Goal: Navigation & Orientation: Find specific page/section

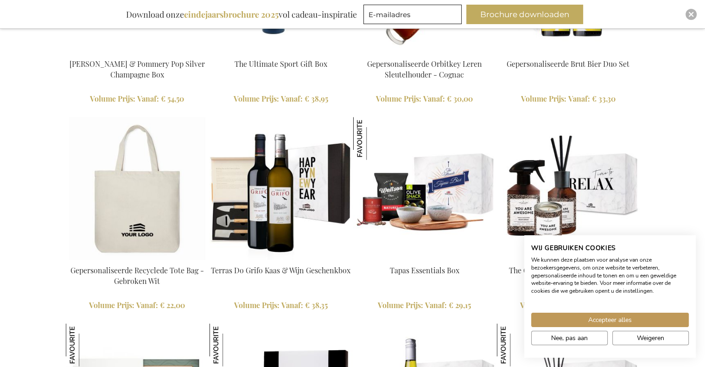
scroll to position [1900, 0]
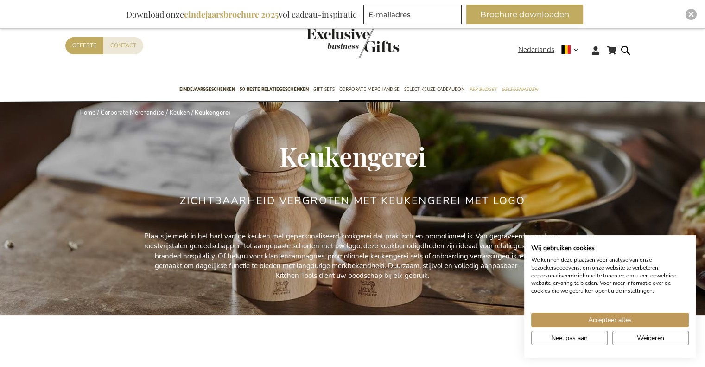
scroll to position [324, 0]
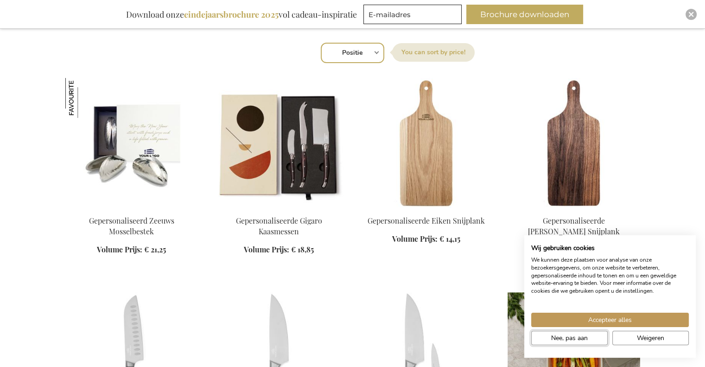
drag, startPoint x: 591, startPoint y: 334, endPoint x: 597, endPoint y: 318, distance: 16.9
click at [591, 334] on button "Nee, pas aan" at bounding box center [569, 337] width 76 height 14
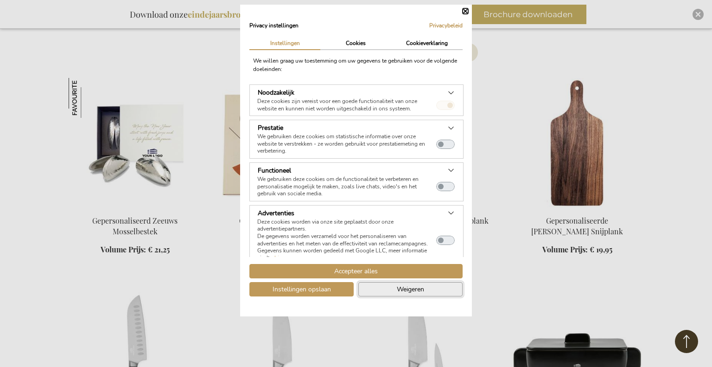
click at [406, 290] on span "Weigeren" at bounding box center [410, 289] width 27 height 10
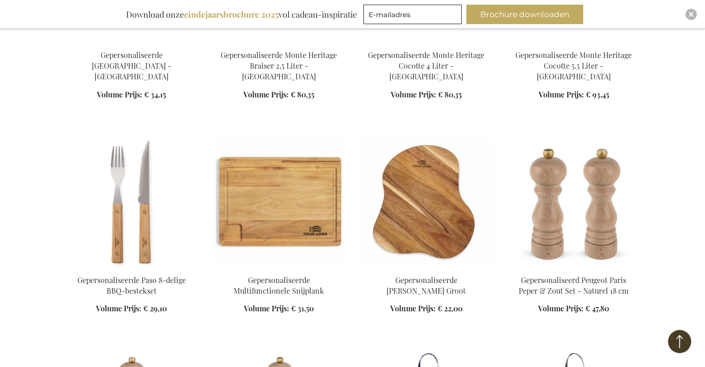
scroll to position [973, 0]
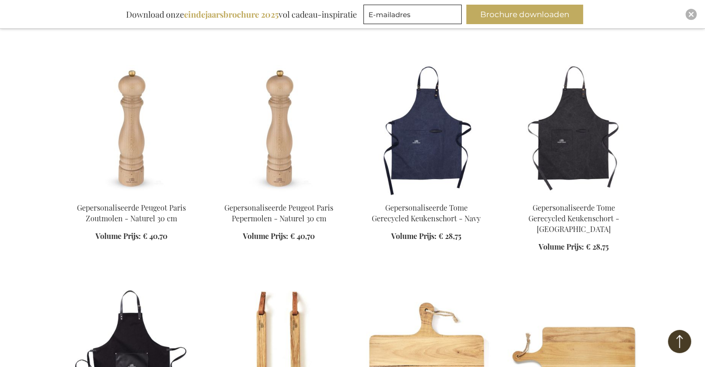
scroll to position [1251, 0]
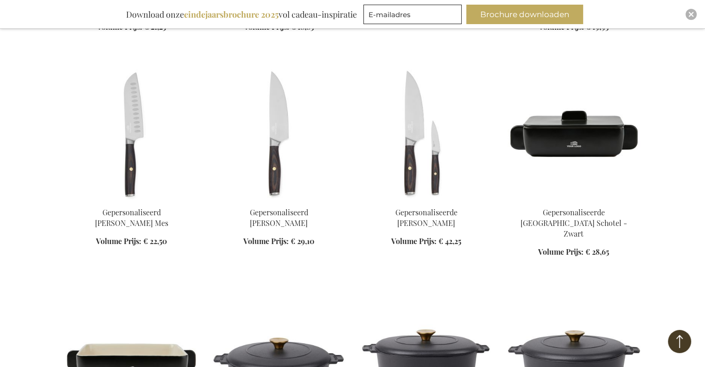
scroll to position [556, 0]
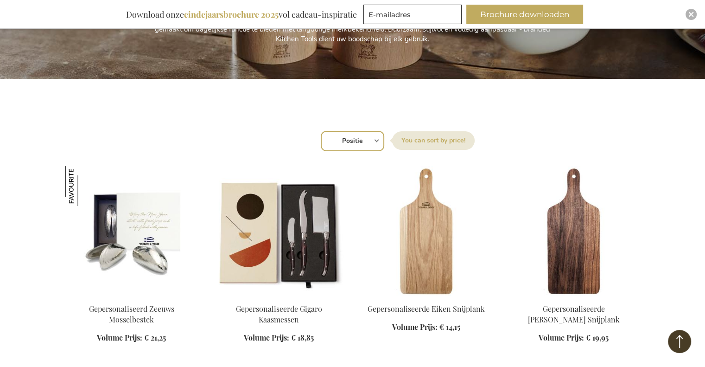
scroll to position [232, 0]
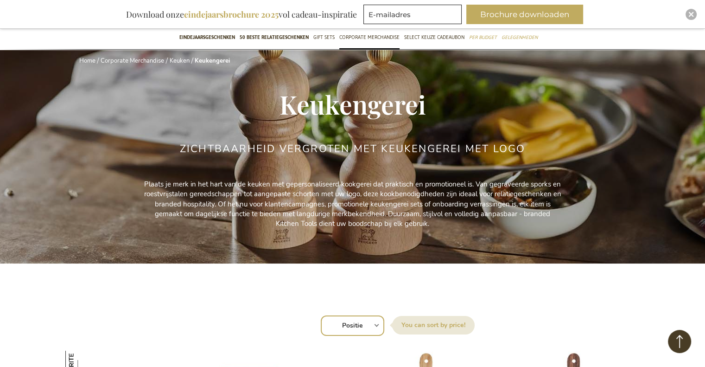
scroll to position [46, 0]
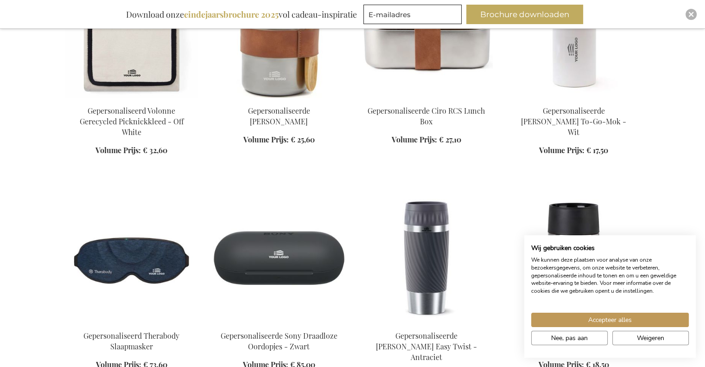
scroll to position [649, 0]
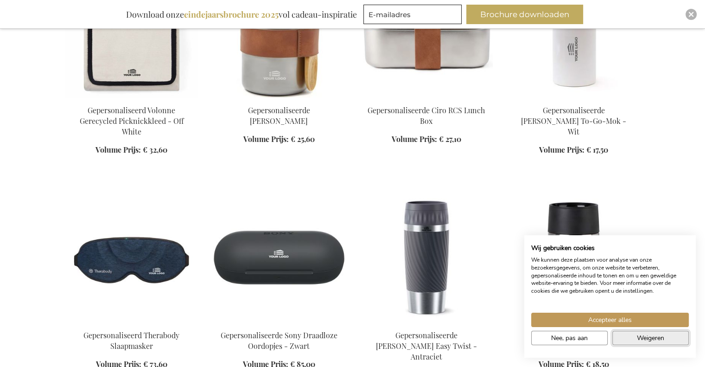
click at [632, 339] on button "Weigeren" at bounding box center [650, 337] width 76 height 14
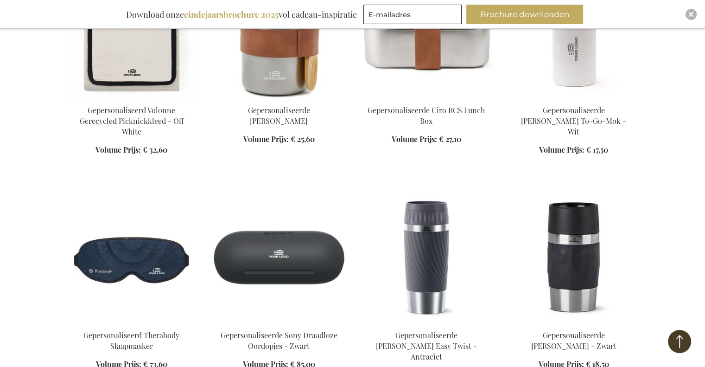
scroll to position [1066, 0]
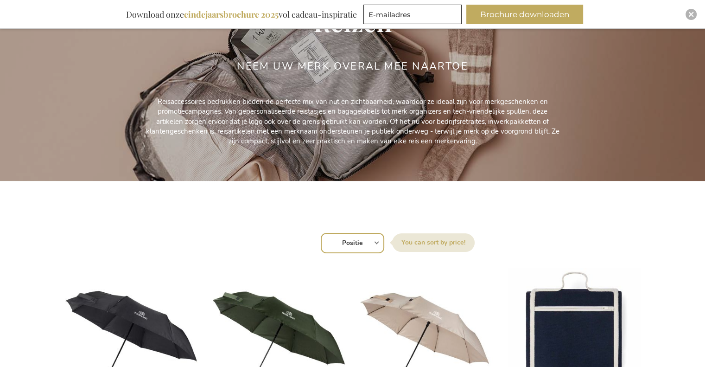
scroll to position [278, 0]
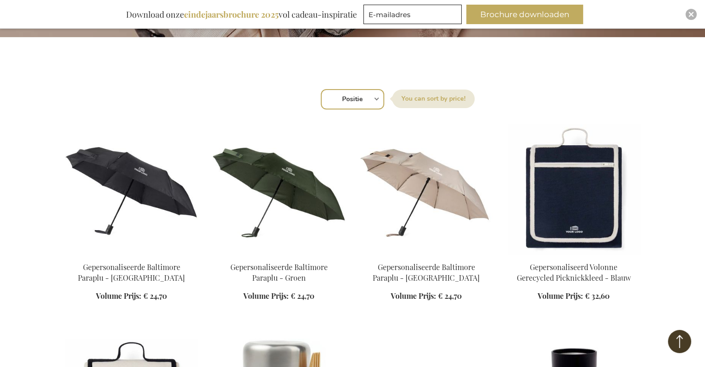
click at [361, 101] on select "Positie Best Sellers Meest bekeken Nieuw Biggest Saving Price: low to high Pric…" at bounding box center [352, 99] width 63 height 20
select select "price_desc"
click at [321, 89] on select "Positie Best Sellers Meest bekeken Nieuw Biggest Saving Price: low to high Pric…" at bounding box center [352, 99] width 63 height 20
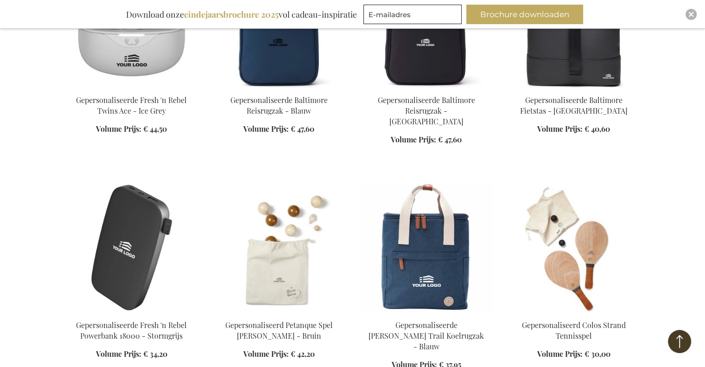
scroll to position [695, 0]
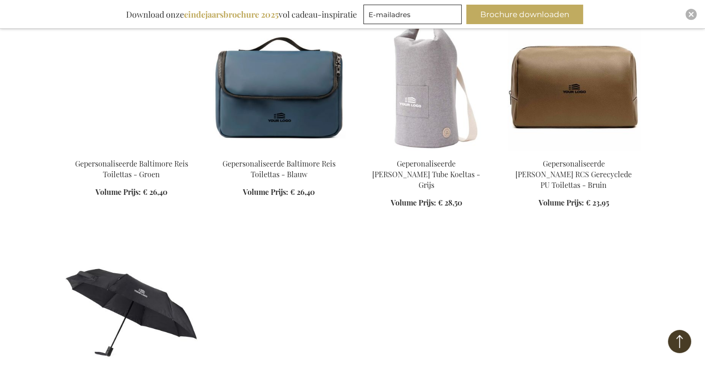
scroll to position [1298, 0]
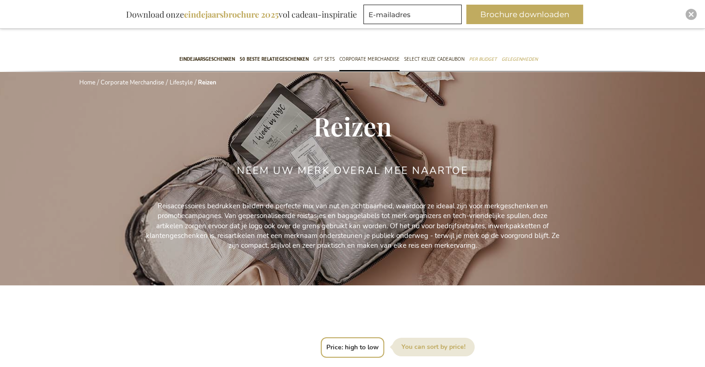
scroll to position [46, 0]
